Goal: Check status: Check status

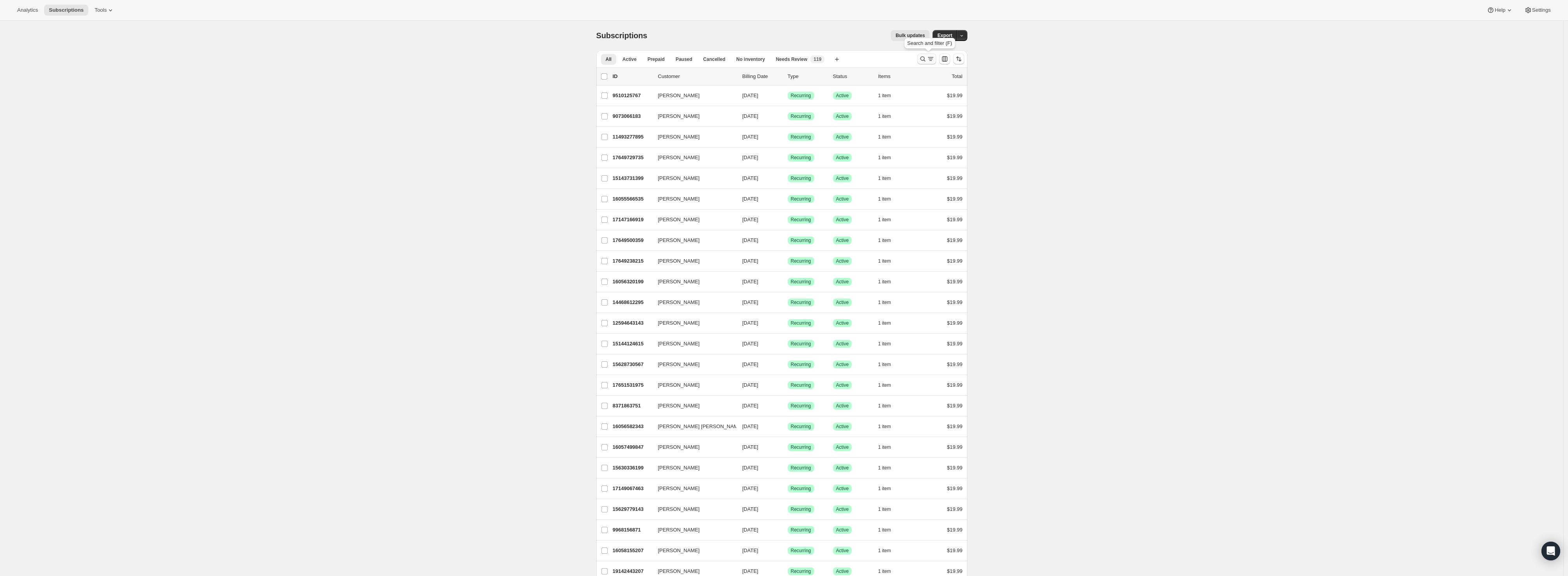
click at [922, 58] on icon "Search and filter results" at bounding box center [923, 58] width 8 height 8
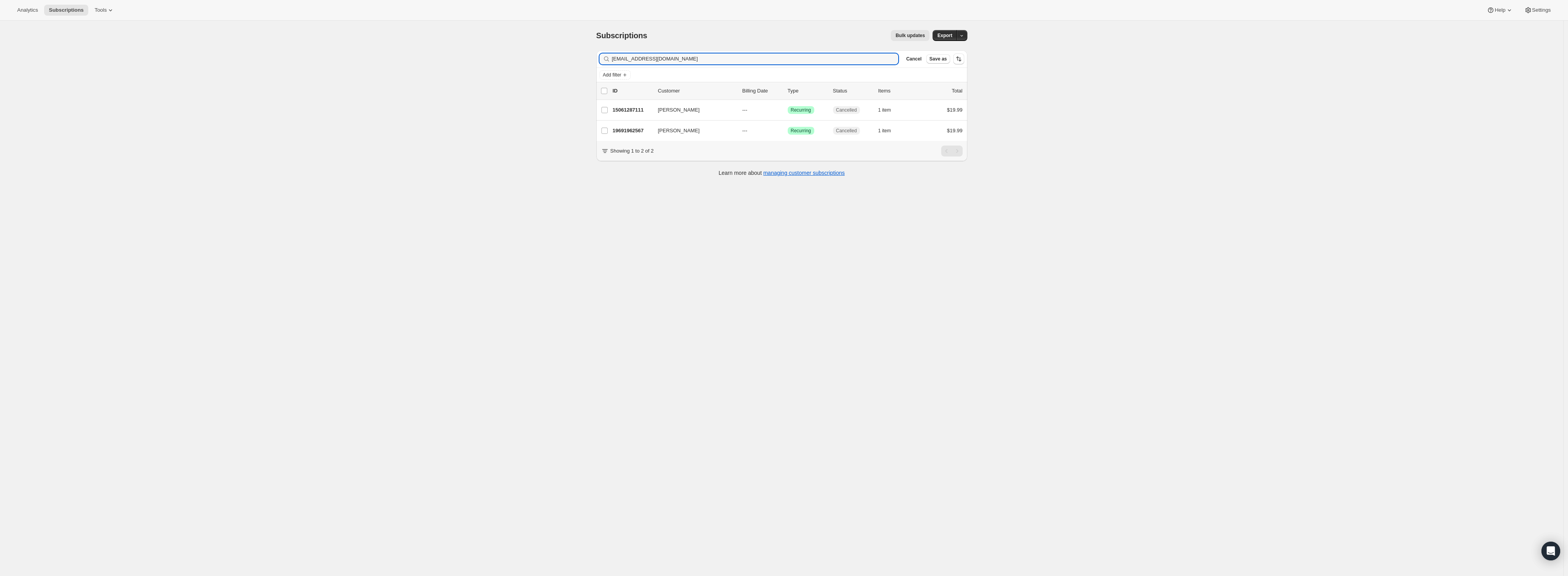
type input "[EMAIL_ADDRESS][DOMAIN_NAME]"
click at [631, 111] on p "15061287111" at bounding box center [632, 110] width 39 height 8
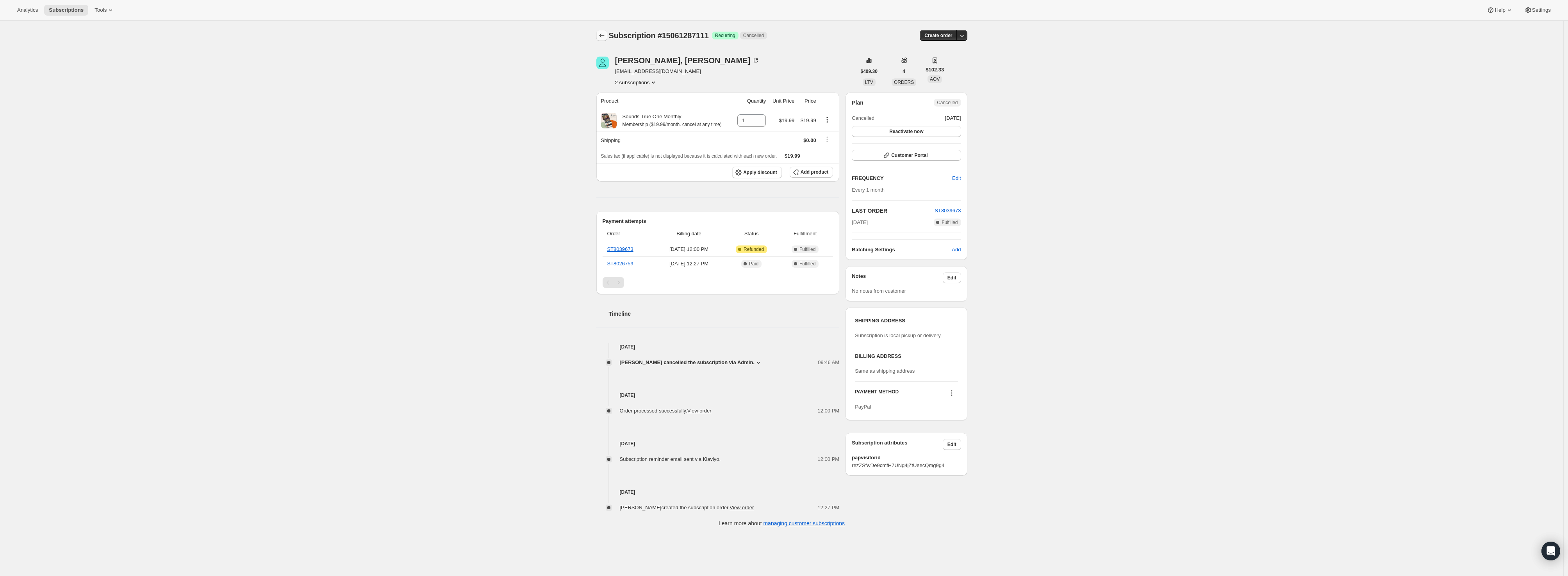
click at [602, 40] on button "Subscriptions" at bounding box center [602, 35] width 11 height 11
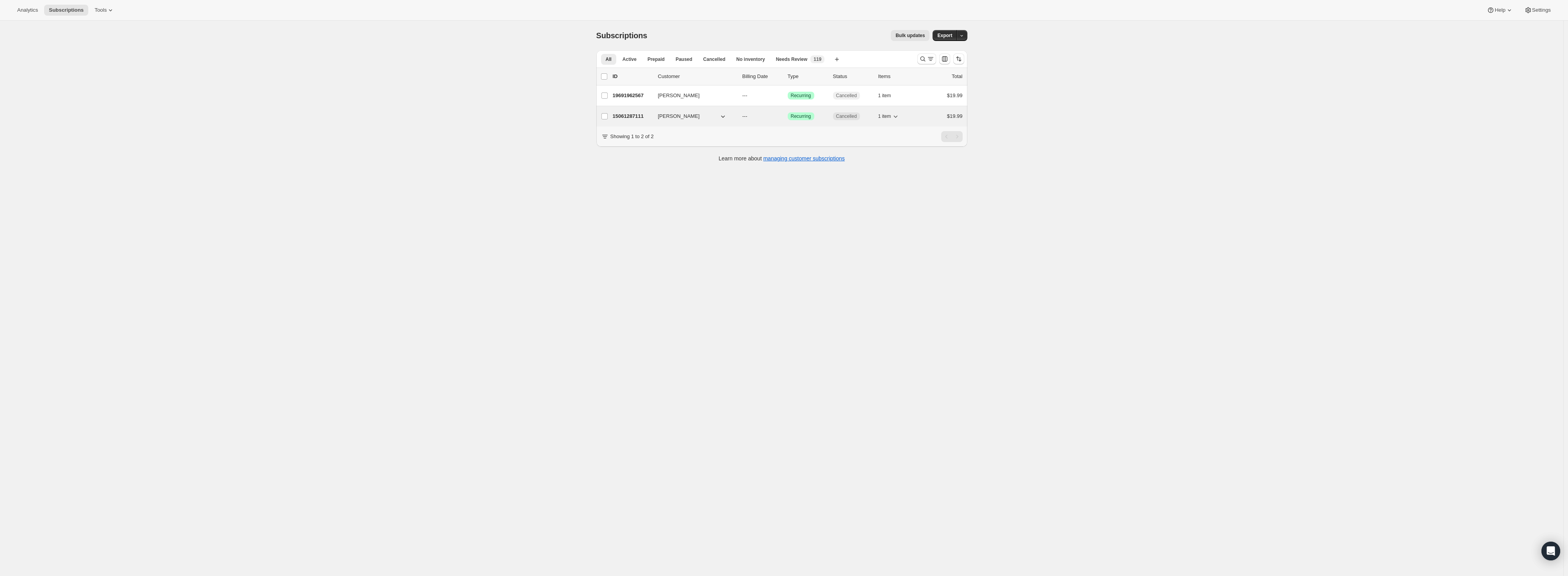
click at [635, 119] on p "15061287111" at bounding box center [632, 116] width 39 height 8
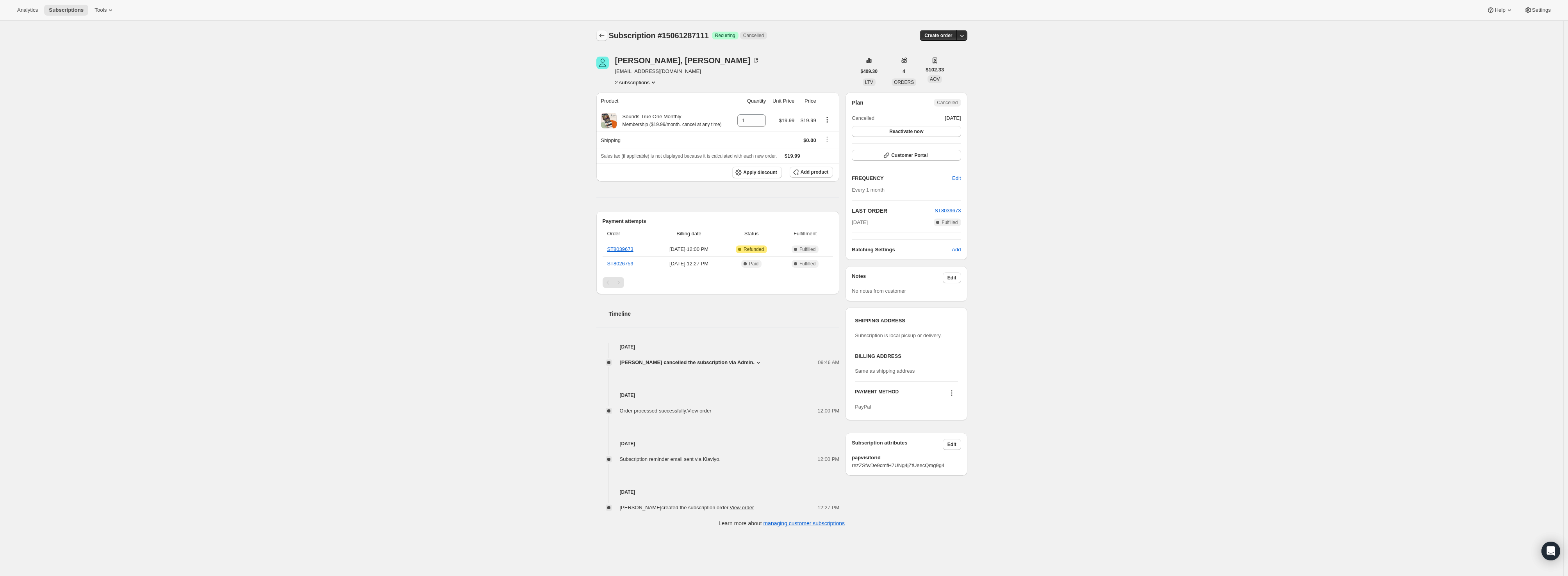
click at [605, 37] on icon "Subscriptions" at bounding box center [601, 35] width 8 height 8
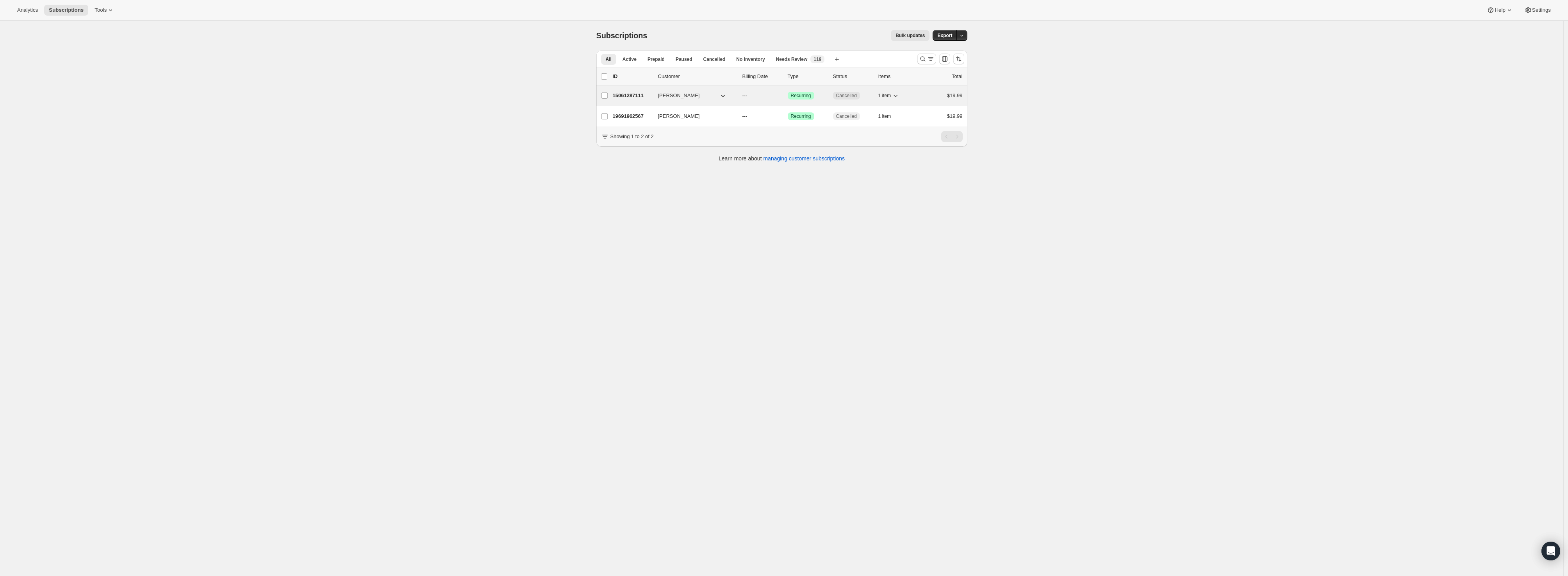
click at [626, 95] on p "15061287111" at bounding box center [632, 95] width 39 height 8
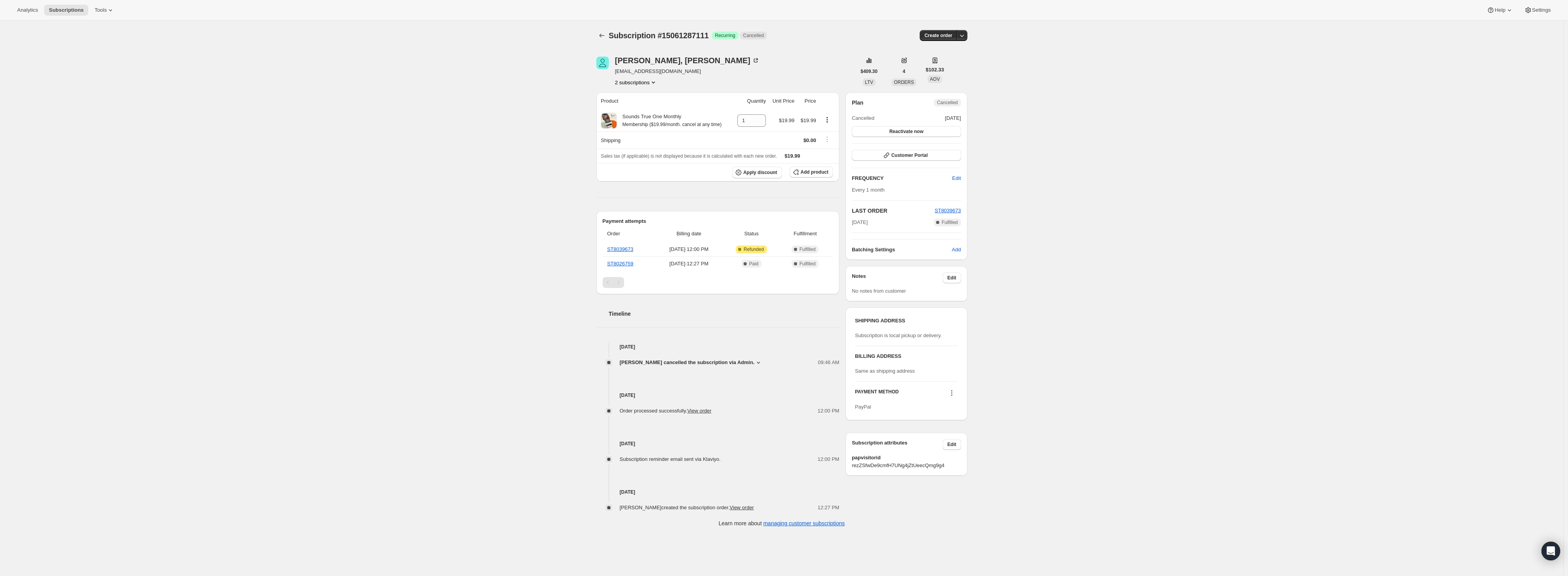
click at [639, 86] on button "2 subscriptions" at bounding box center [637, 82] width 43 height 8
click at [643, 113] on span "19691962567" at bounding box center [639, 110] width 54 height 8
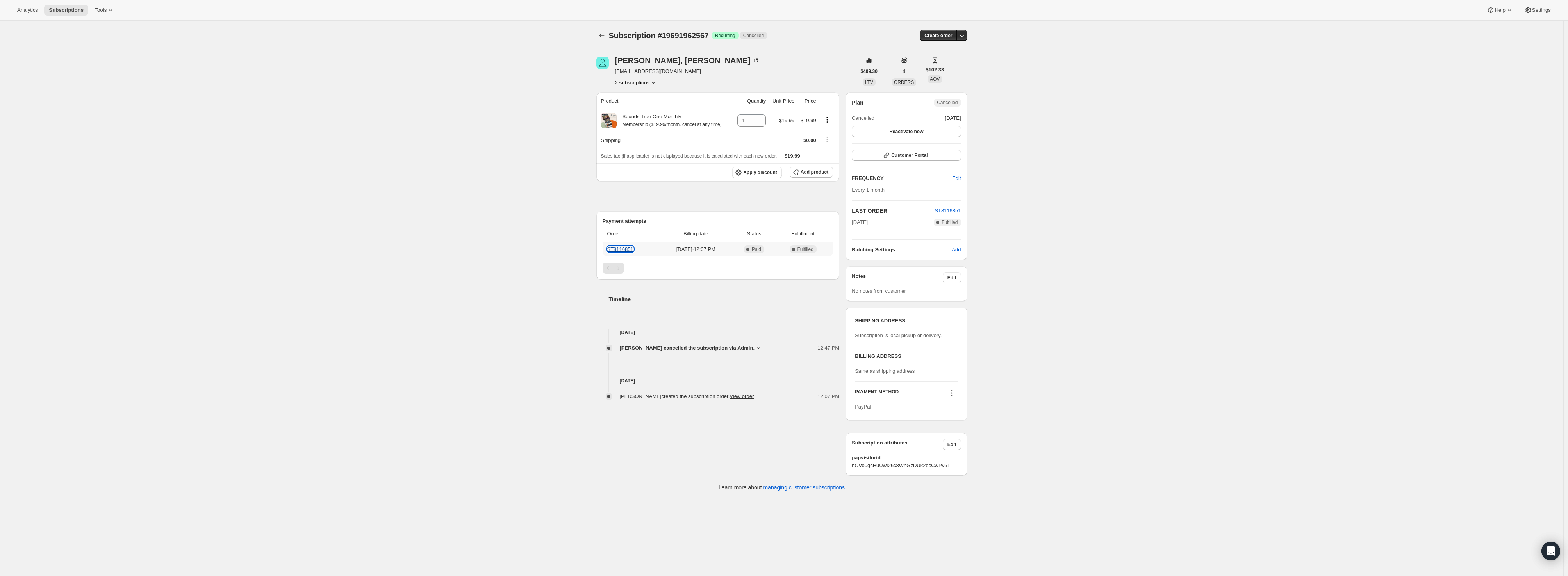
click at [631, 248] on link "ST8116851" at bounding box center [620, 249] width 26 height 6
